Goal: Task Accomplishment & Management: Manage account settings

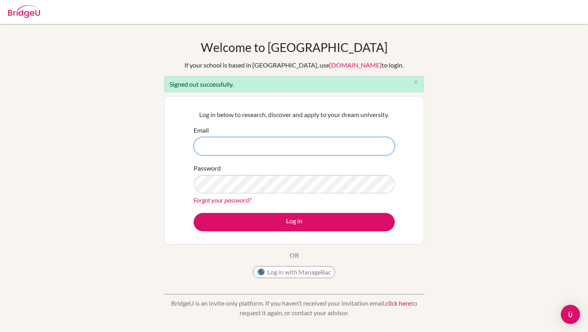
type input "[EMAIL_ADDRESS][DOMAIN_NAME]"
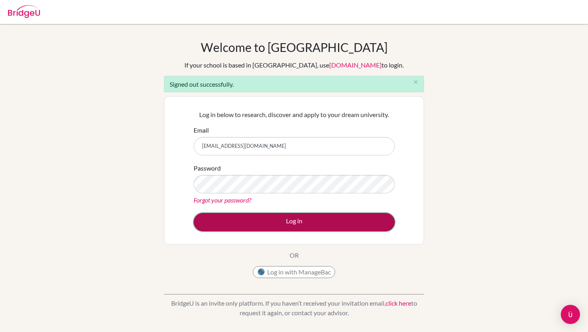
click at [244, 222] on button "Log in" at bounding box center [294, 222] width 201 height 18
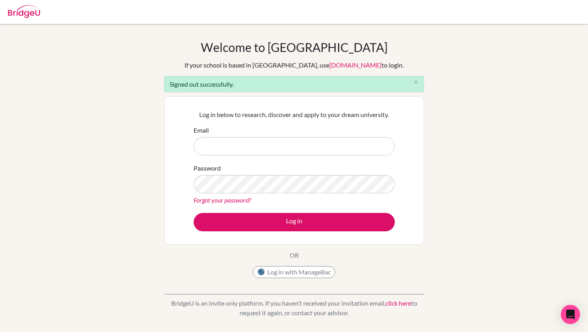
type input "[EMAIL_ADDRESS][DOMAIN_NAME]"
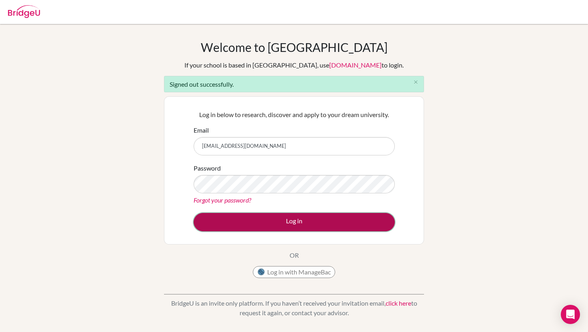
click at [273, 223] on button "Log in" at bounding box center [294, 222] width 201 height 18
